Goal: Task Accomplishment & Management: Manage account settings

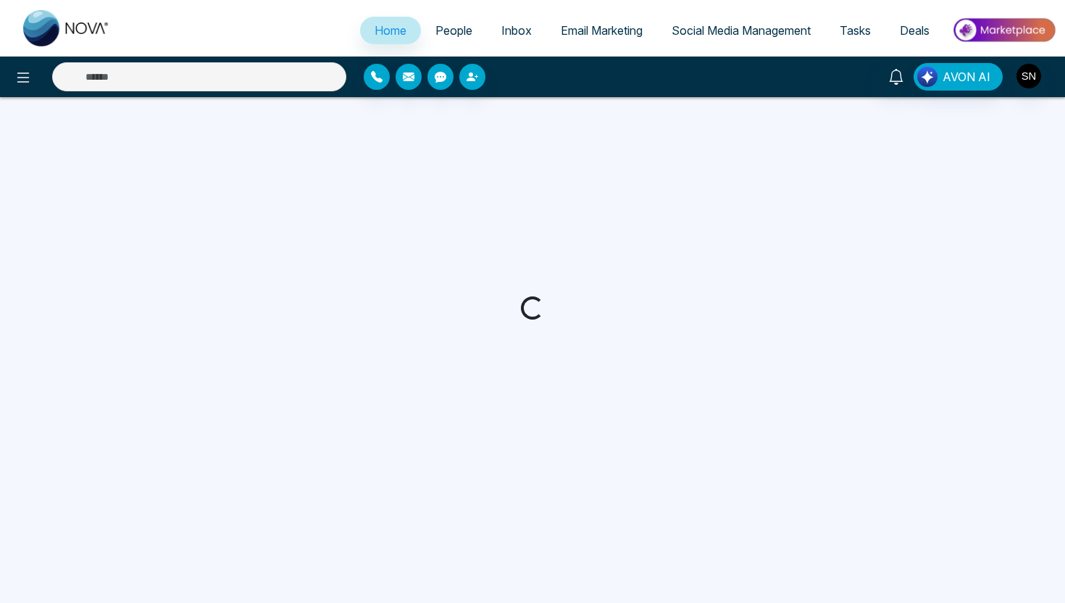
select select "*"
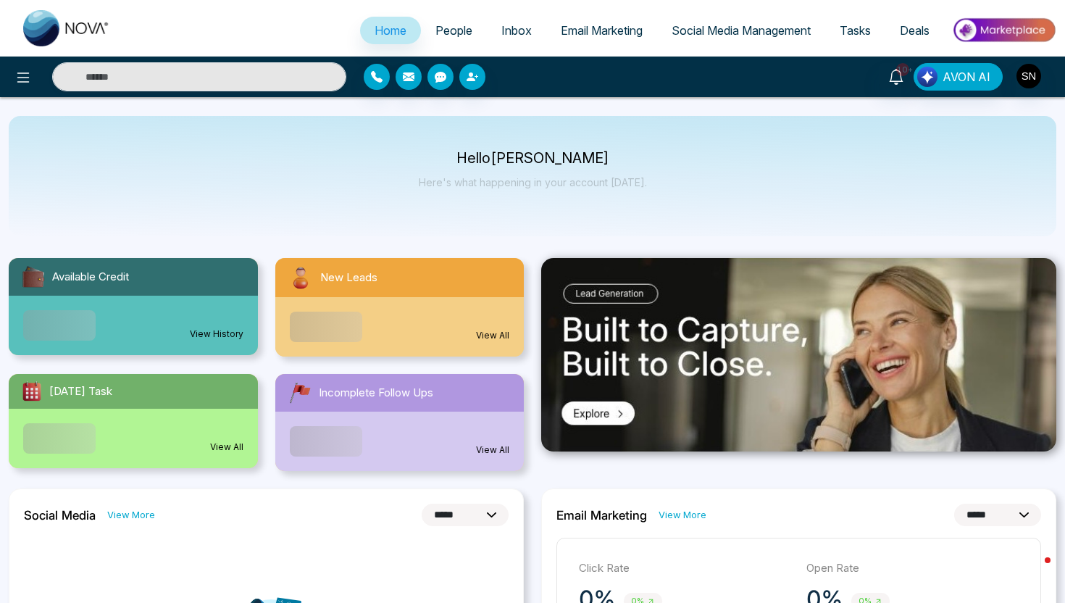
click at [916, 21] on link "Deals" at bounding box center [914, 31] width 59 height 28
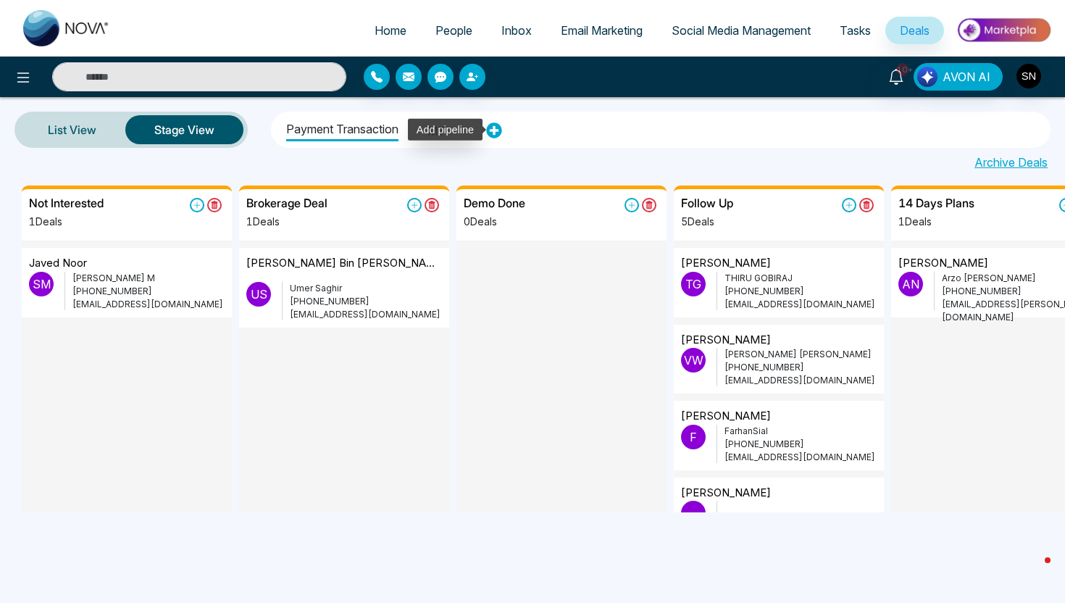
click at [494, 136] on icon at bounding box center [493, 130] width 15 height 15
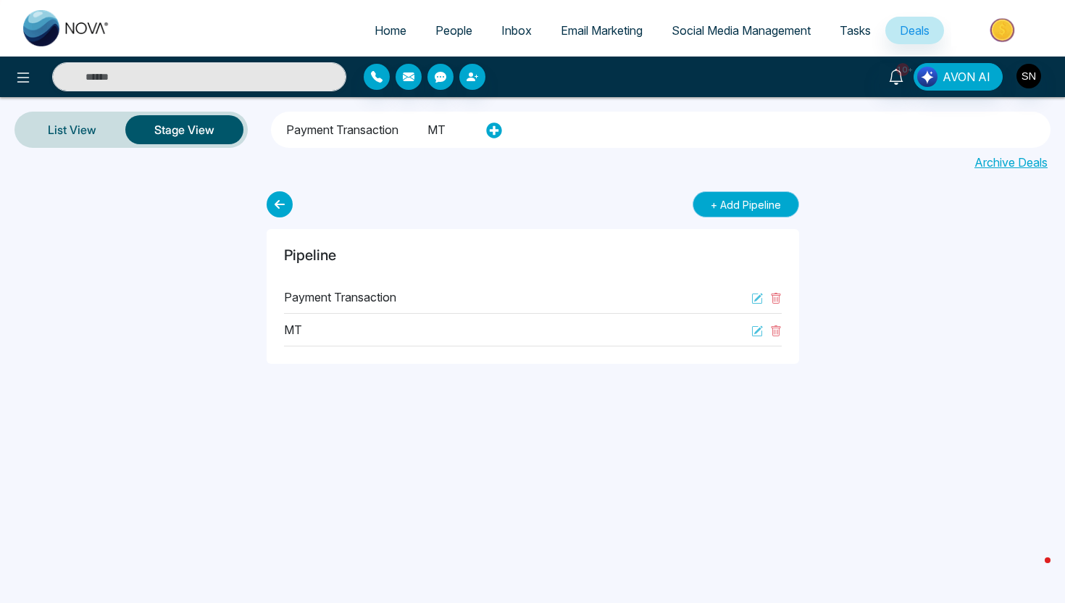
click at [716, 216] on button "+ Add Pipeline" at bounding box center [745, 204] width 106 height 26
click at [519, 200] on input "text" at bounding box center [475, 203] width 351 height 25
type input "**********"
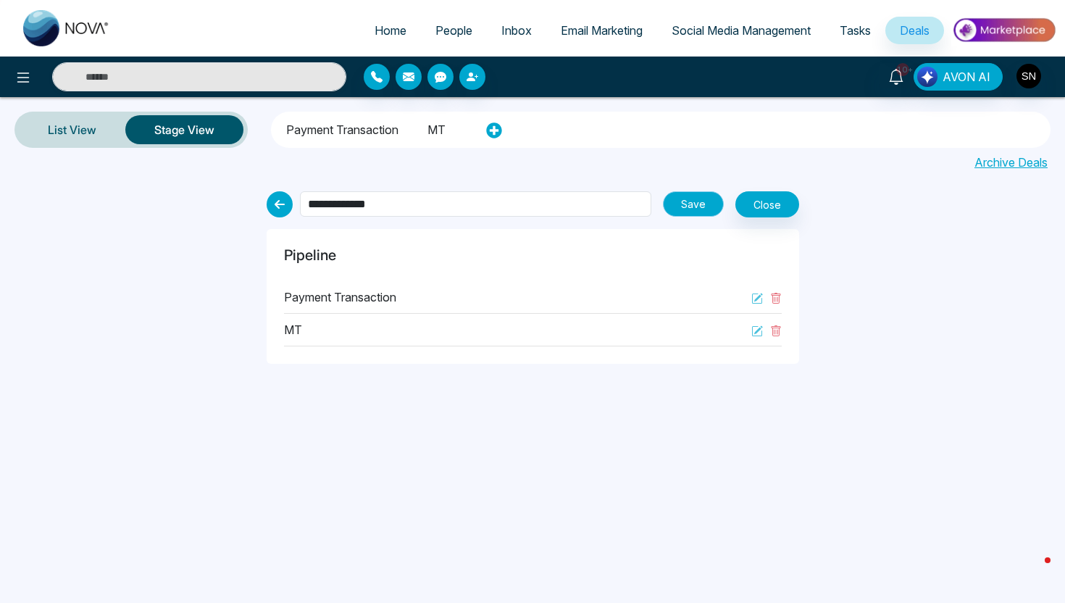
click at [686, 200] on button "Save" at bounding box center [693, 203] width 61 height 25
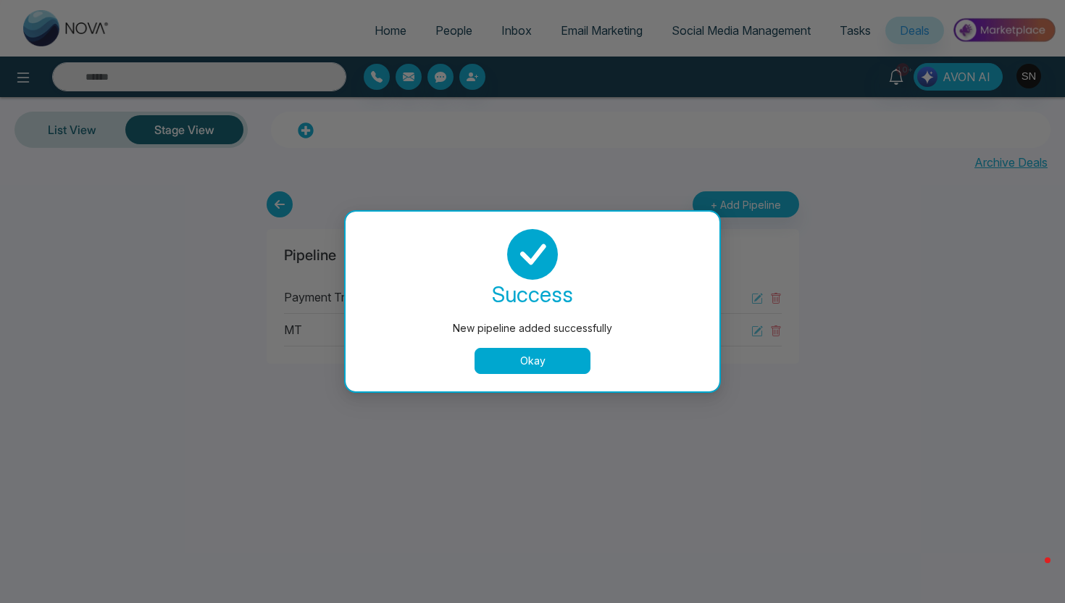
click at [557, 365] on button "Okay" at bounding box center [532, 361] width 116 height 26
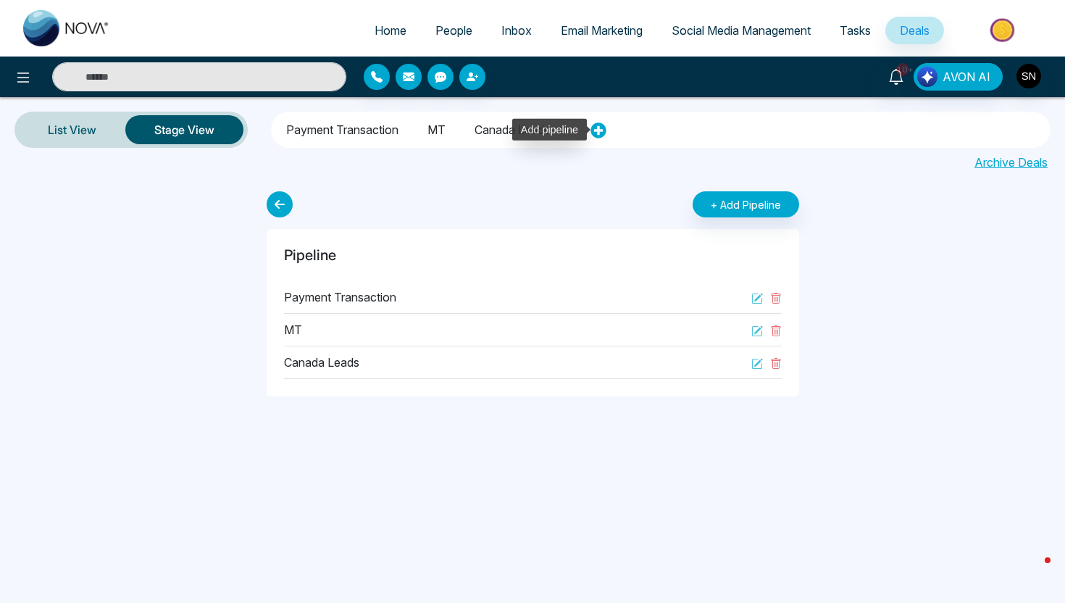
click at [603, 130] on icon at bounding box center [598, 130] width 16 height 16
click at [629, 184] on div "List View Stage View Payment Transaction MT Canada Leads Archive Deals" at bounding box center [532, 141] width 1065 height 88
click at [601, 130] on icon at bounding box center [598, 130] width 16 height 16
click at [603, 130] on icon at bounding box center [598, 130] width 16 height 16
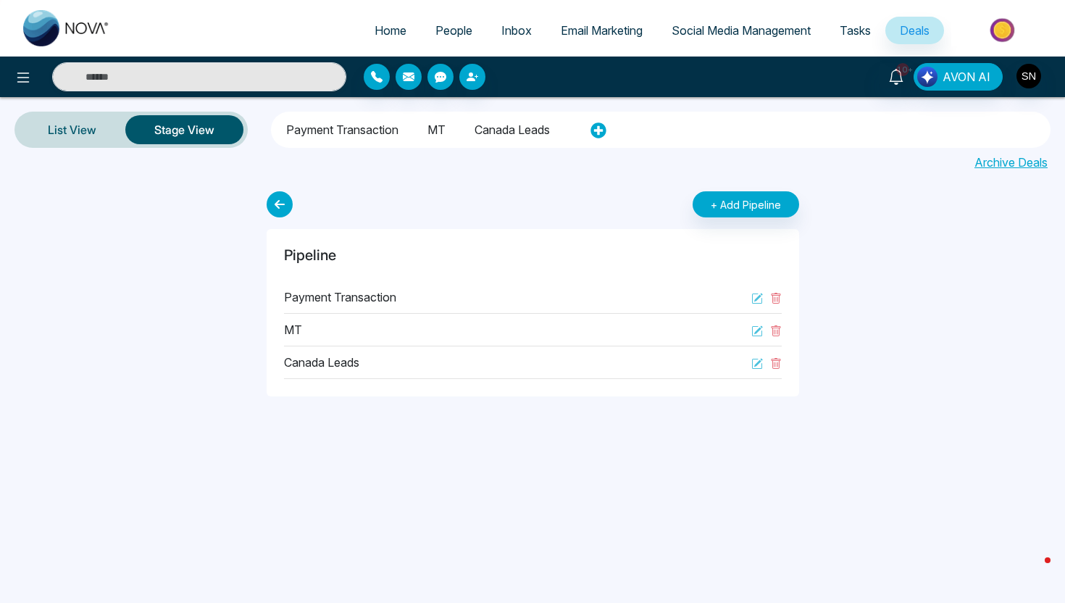
click at [590, 180] on div "List View Stage View Payment Transaction MT Canada Leads Archive Deals" at bounding box center [532, 141] width 1065 height 88
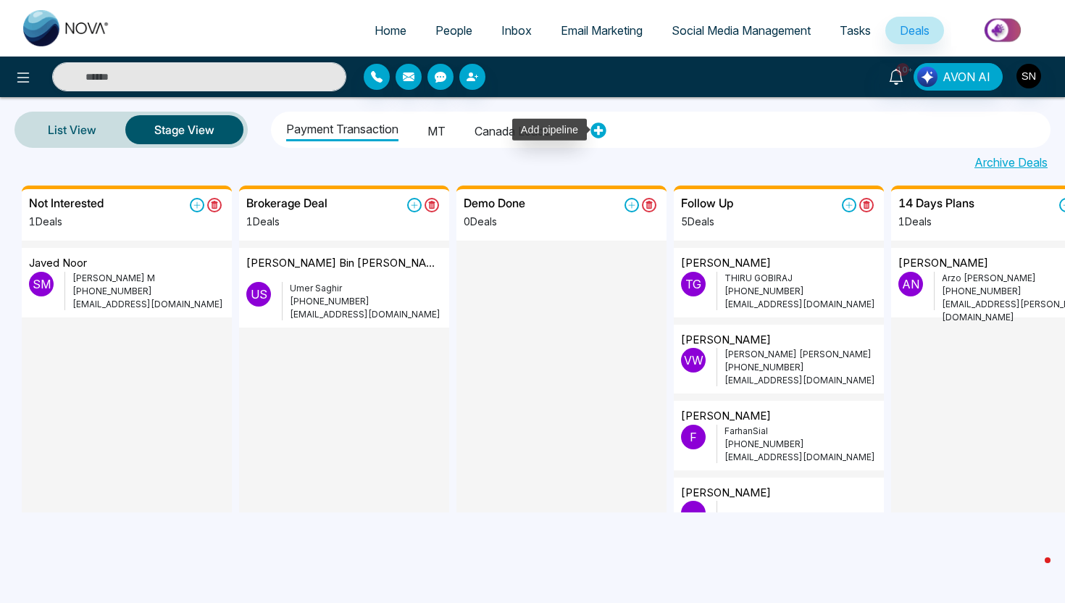
click at [594, 135] on icon at bounding box center [598, 130] width 16 height 16
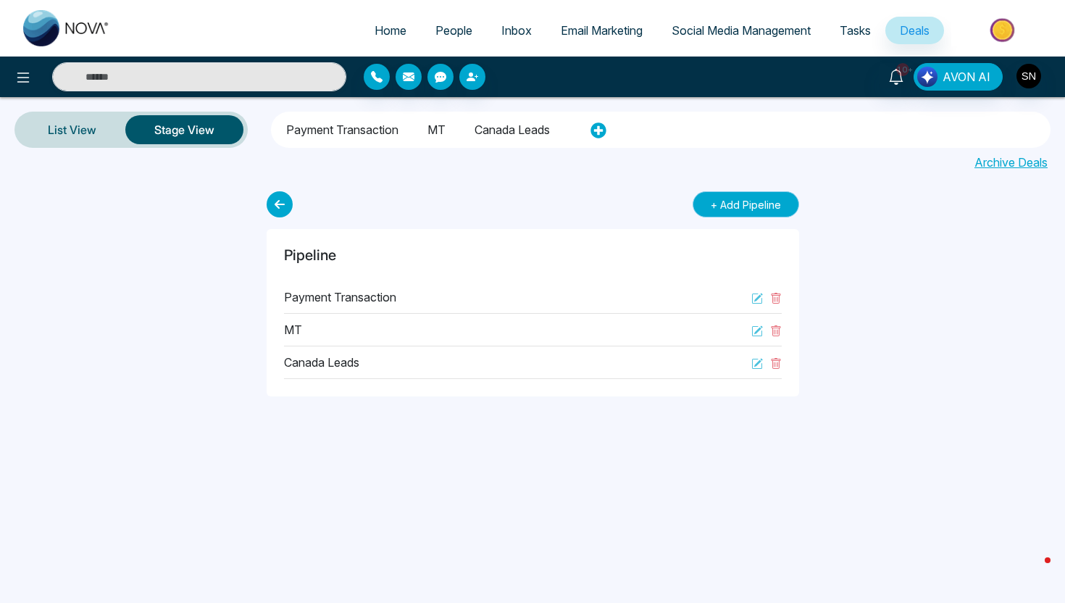
click at [781, 201] on button "+ Add Pipeline" at bounding box center [745, 204] width 106 height 26
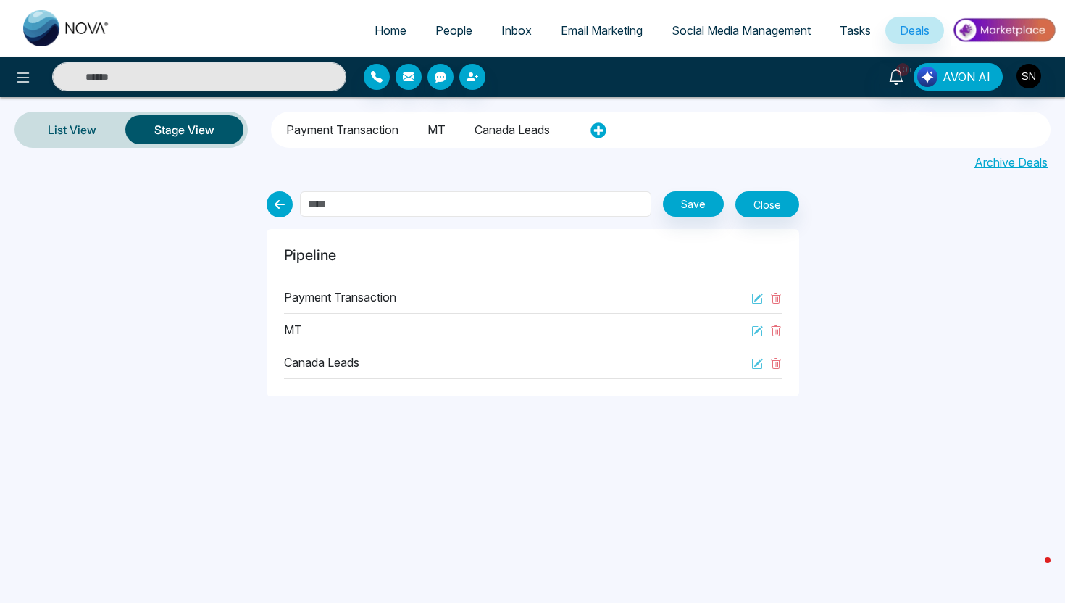
click at [514, 213] on input "text" at bounding box center [475, 203] width 351 height 25
type input "***"
click at [461, 17] on link "People" at bounding box center [454, 31] width 66 height 28
